Goal: Transaction & Acquisition: Purchase product/service

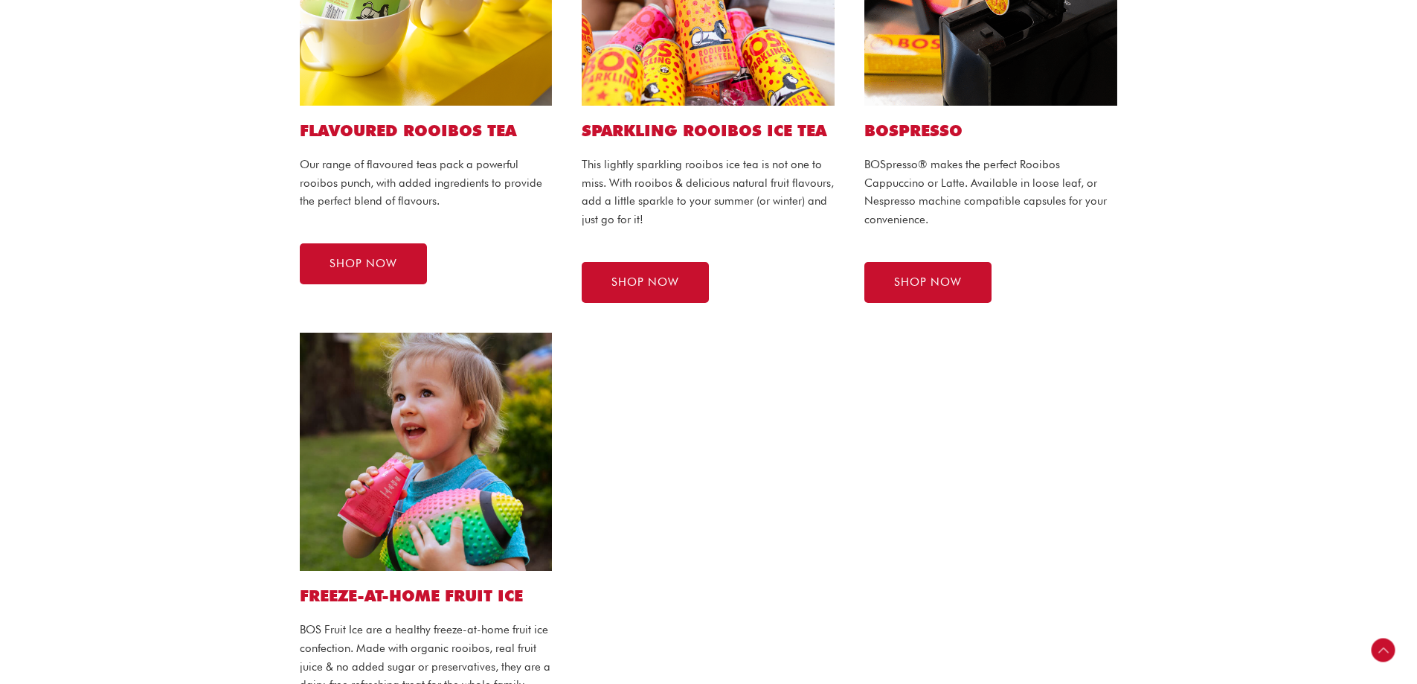
scroll to position [521, 0]
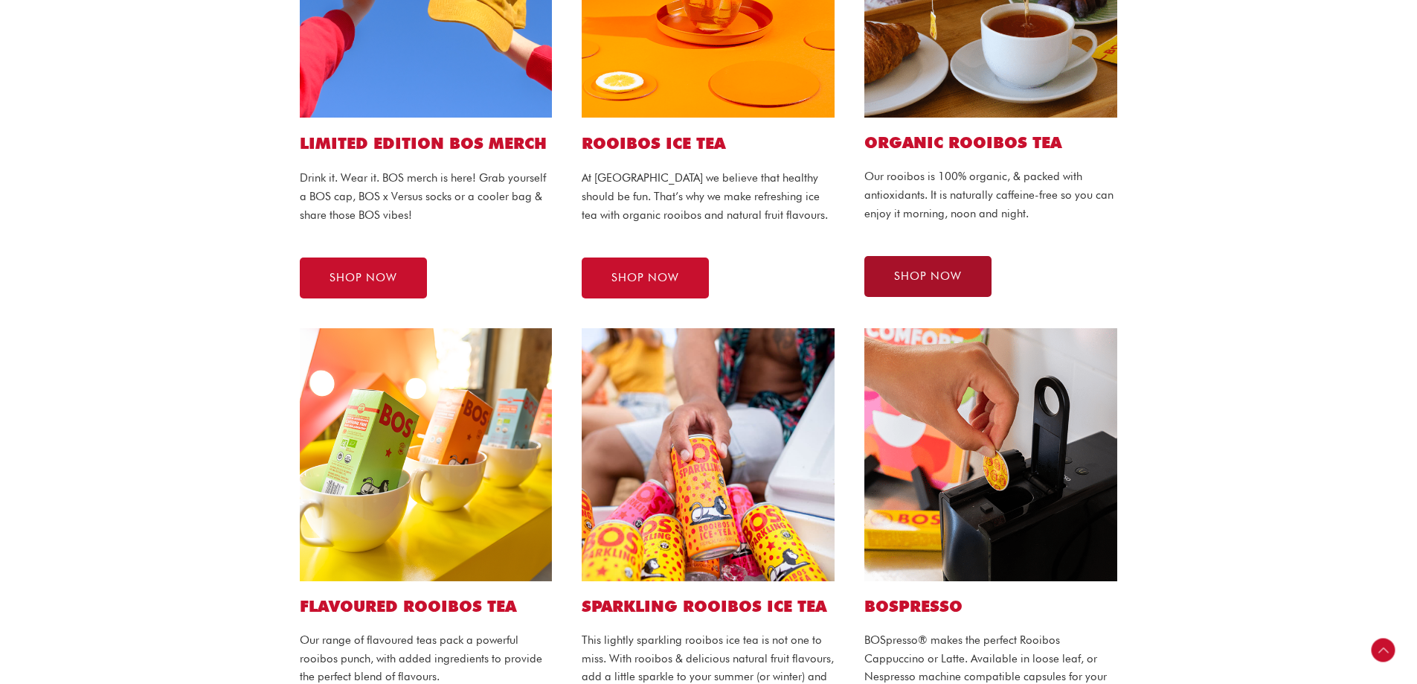
click at [927, 280] on span "SHOP NOW" at bounding box center [928, 276] width 68 height 11
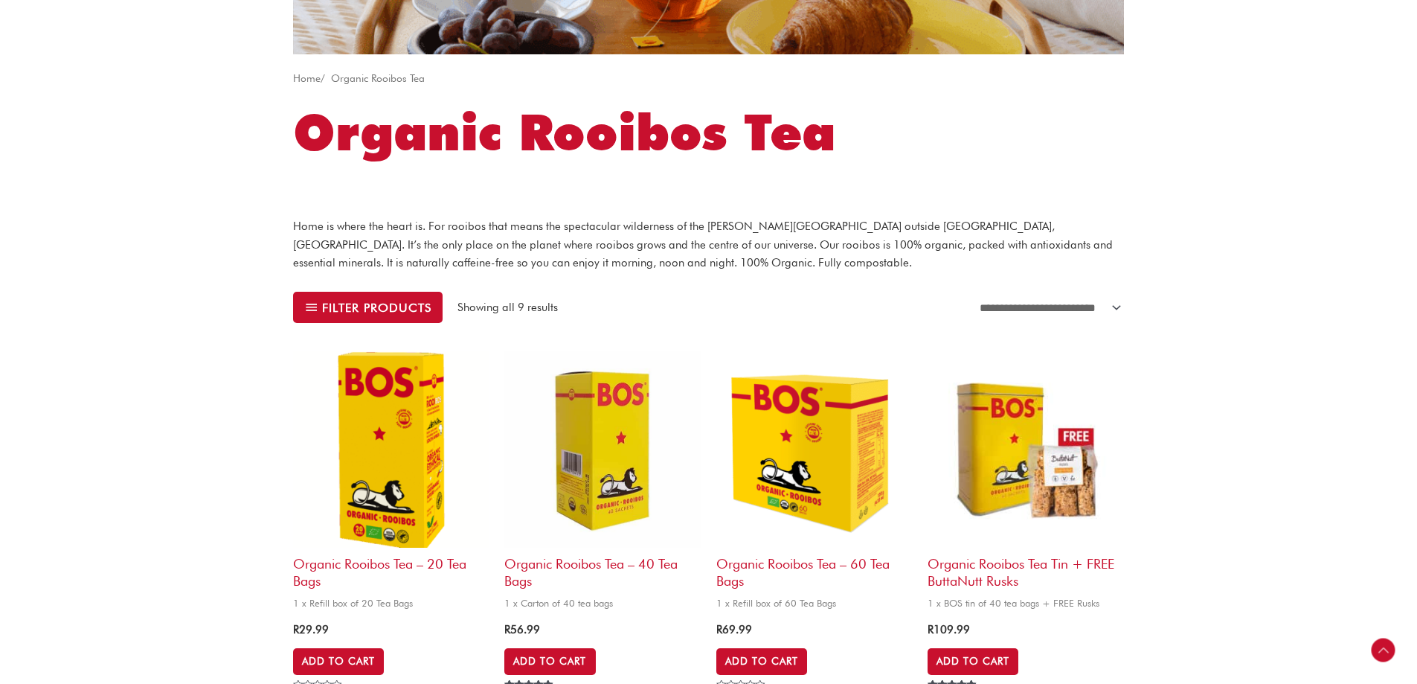
scroll to position [223, 0]
